Goal: Share content

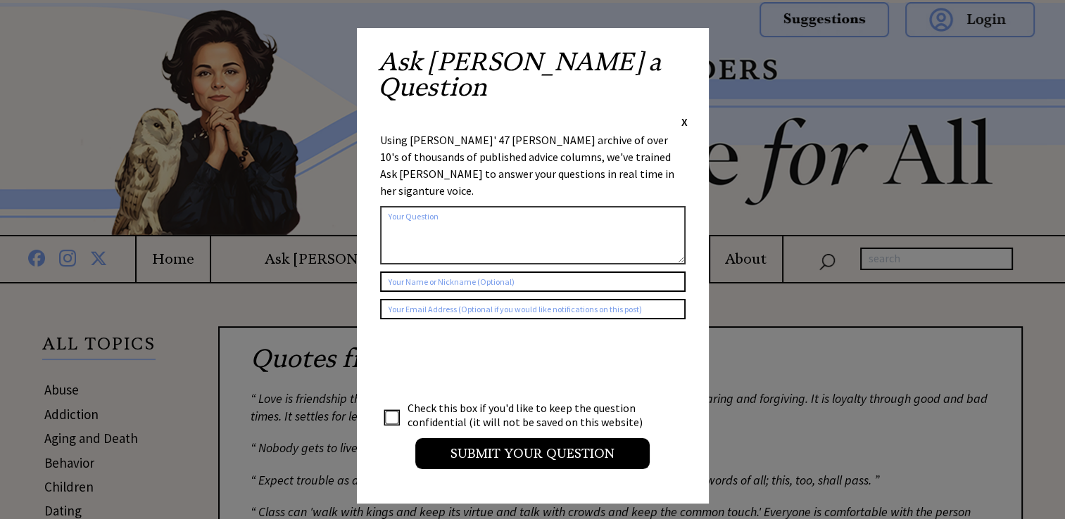
click at [684, 115] on span "X" at bounding box center [684, 122] width 6 height 14
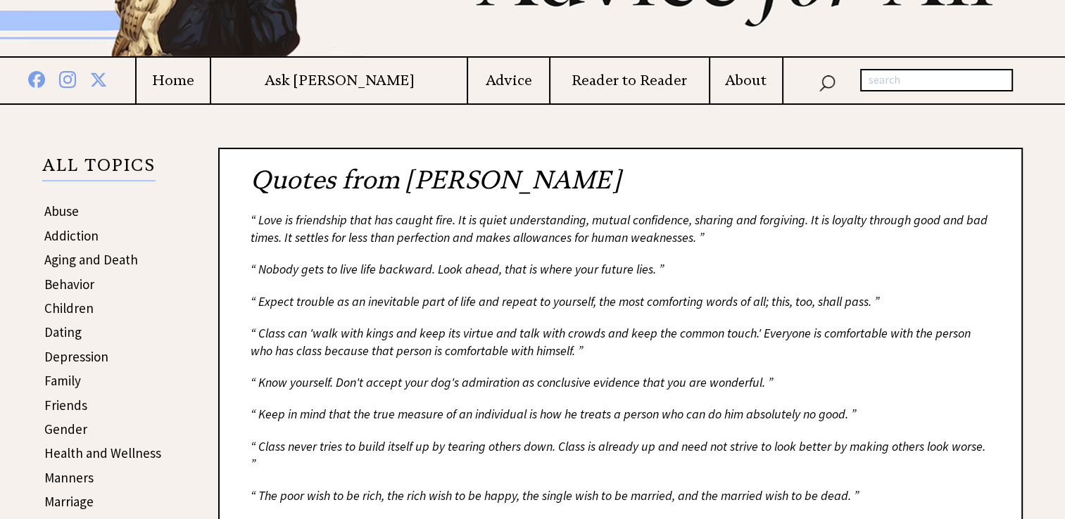
scroll to position [184, 0]
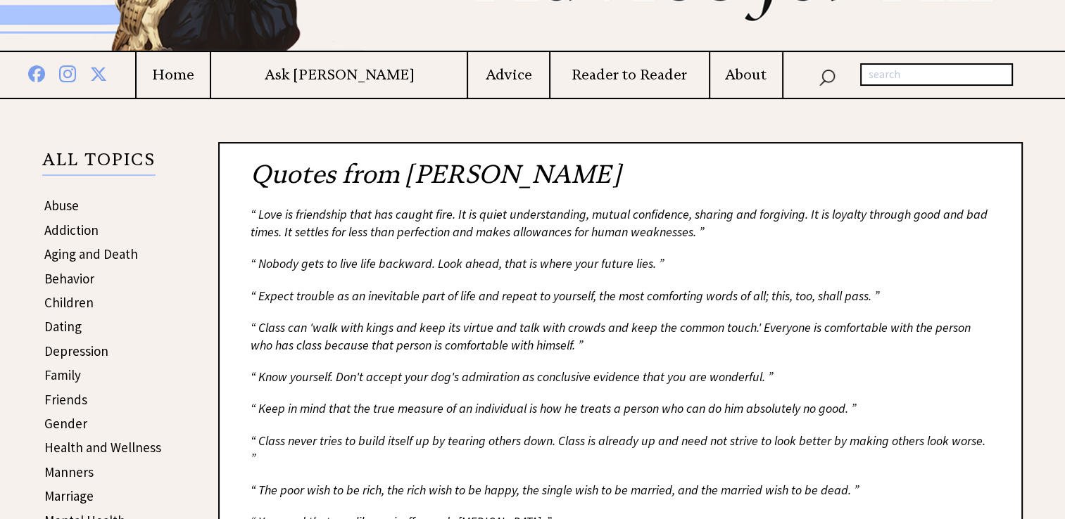
click at [441, 328] on div "“ Class can 'walk with kings and keep its virtue and talk with crowds and keep …" at bounding box center [619, 336] width 739 height 35
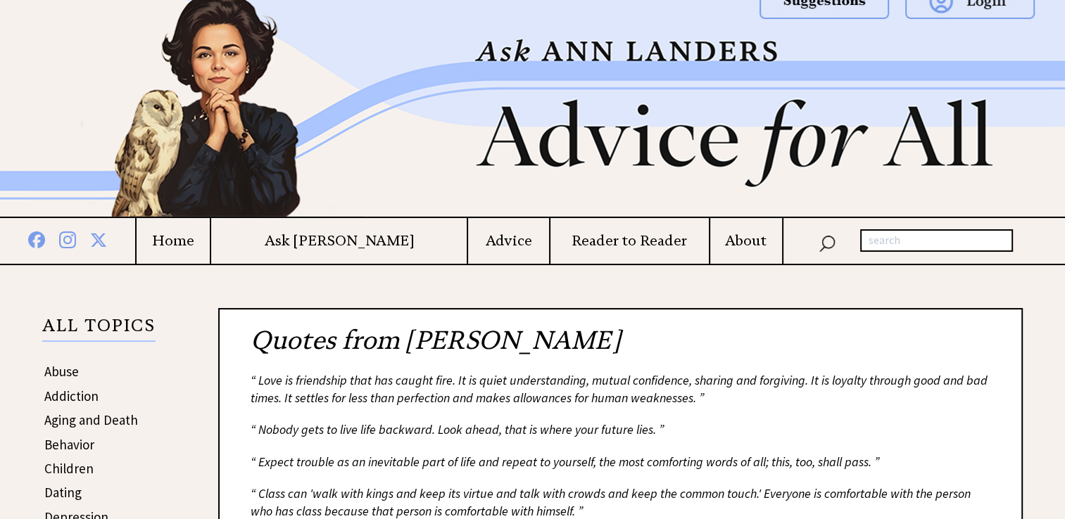
scroll to position [0, 0]
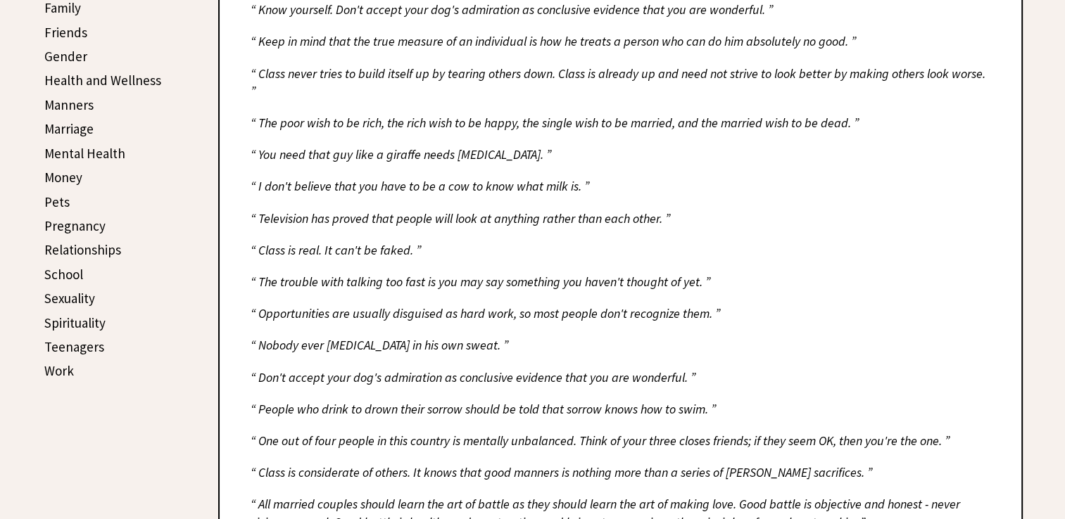
scroll to position [553, 0]
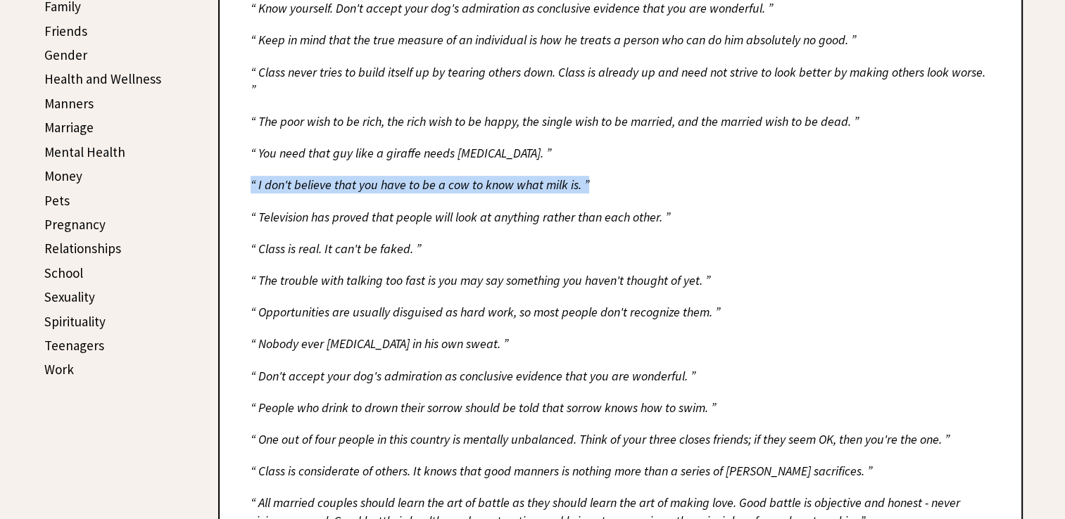
drag, startPoint x: 593, startPoint y: 165, endPoint x: 252, endPoint y: 167, distance: 341.3
click at [252, 176] on div "“ I don't believe that you have to be a cow to know what milk is. ”" at bounding box center [619, 185] width 739 height 18
copy div "“ I don't believe that you have to be a cow to know what milk is. ”"
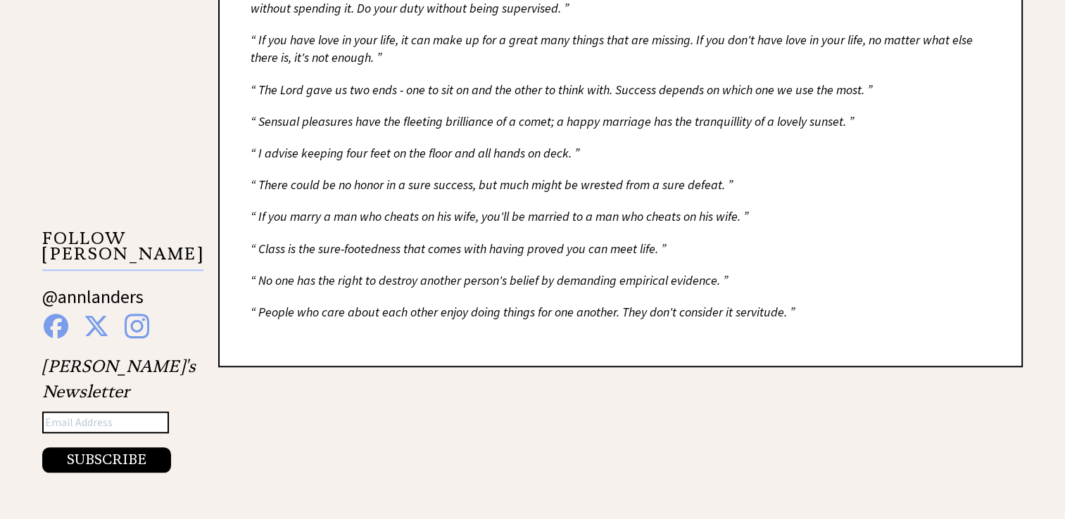
scroll to position [1230, 0]
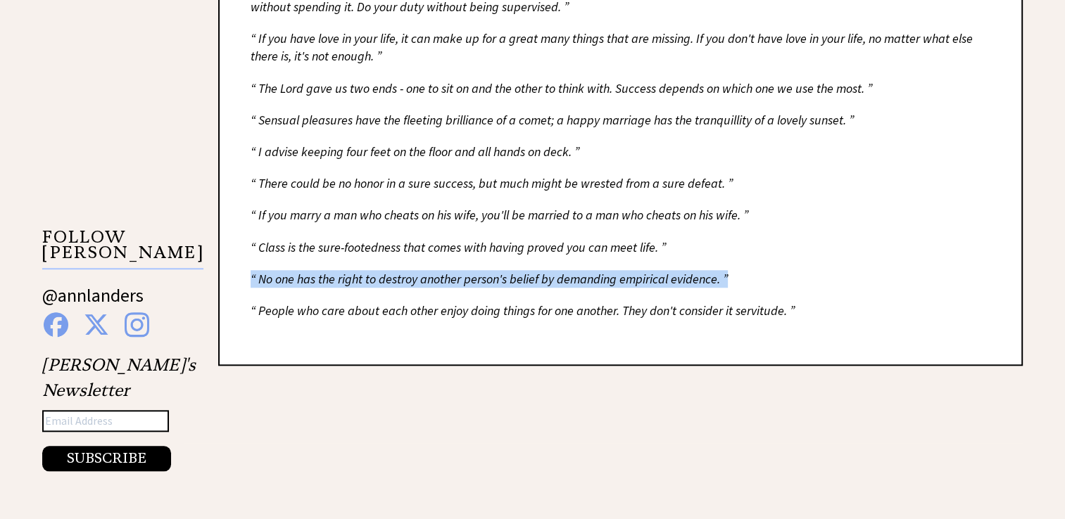
drag, startPoint x: 723, startPoint y: 256, endPoint x: 232, endPoint y: 239, distance: 490.7
copy div "“ No one has the right to destroy another person's belief by demanding empirica…"
